Goal: Task Accomplishment & Management: Manage account settings

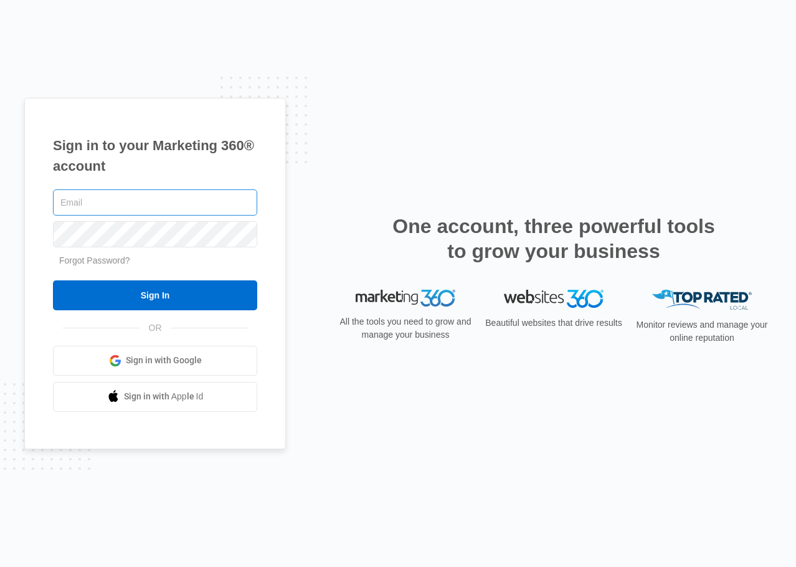
click at [213, 207] on input "text" at bounding box center [155, 202] width 204 height 26
type input "[EMAIL_ADDRESS][DOMAIN_NAME]"
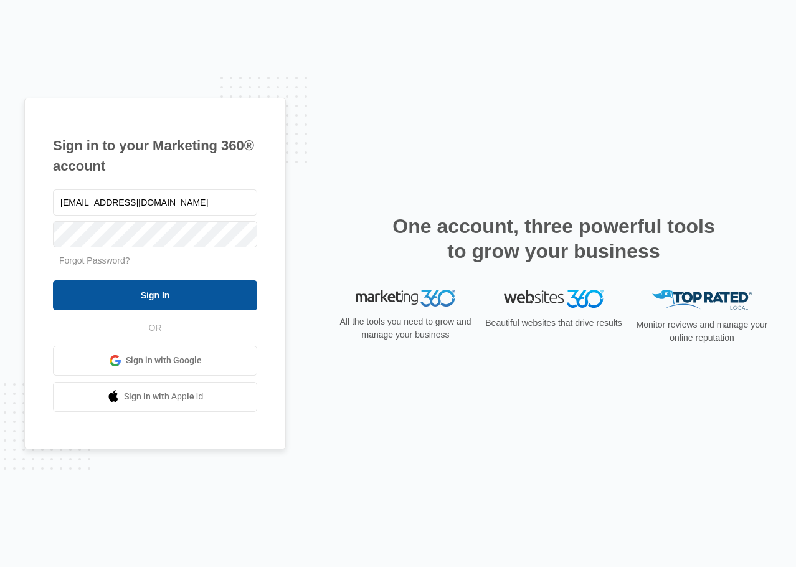
click at [172, 303] on input "Sign In" at bounding box center [155, 295] width 204 height 30
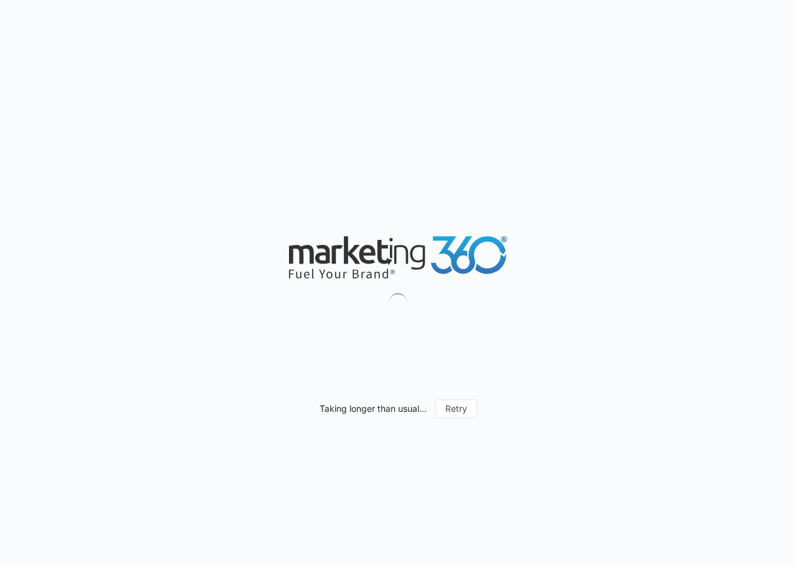
scroll to position [6113, 0]
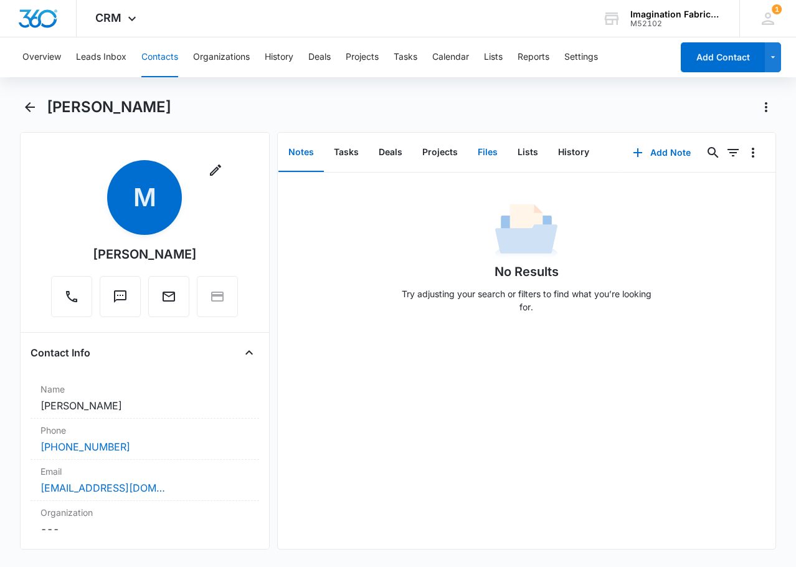
click at [491, 155] on button "Files" at bounding box center [488, 152] width 40 height 39
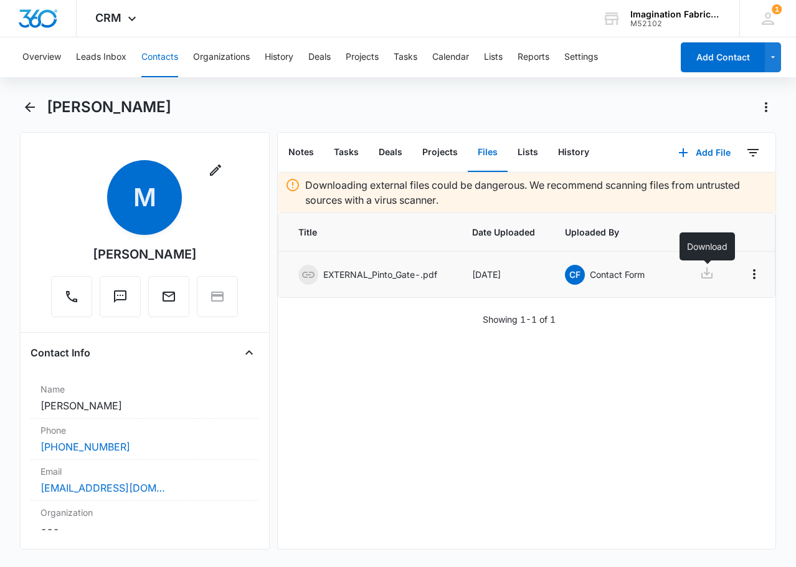
click at [702, 270] on icon at bounding box center [706, 272] width 15 height 15
